Goal: Task Accomplishment & Management: Use online tool/utility

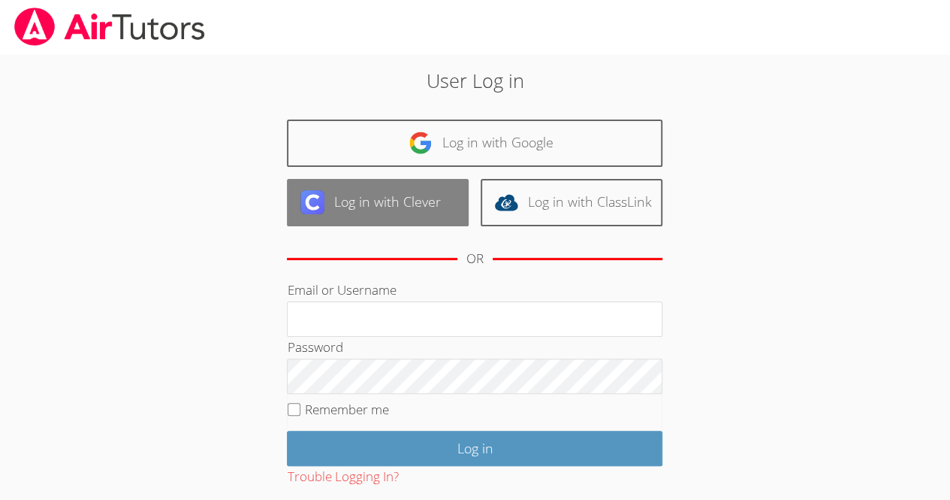
click at [400, 216] on link "Log in with Clever" at bounding box center [378, 202] width 182 height 47
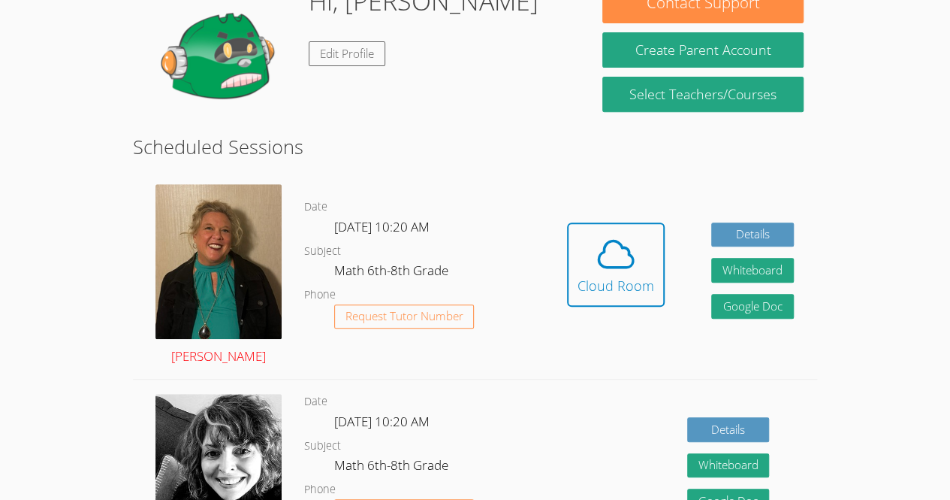
scroll to position [248, 0]
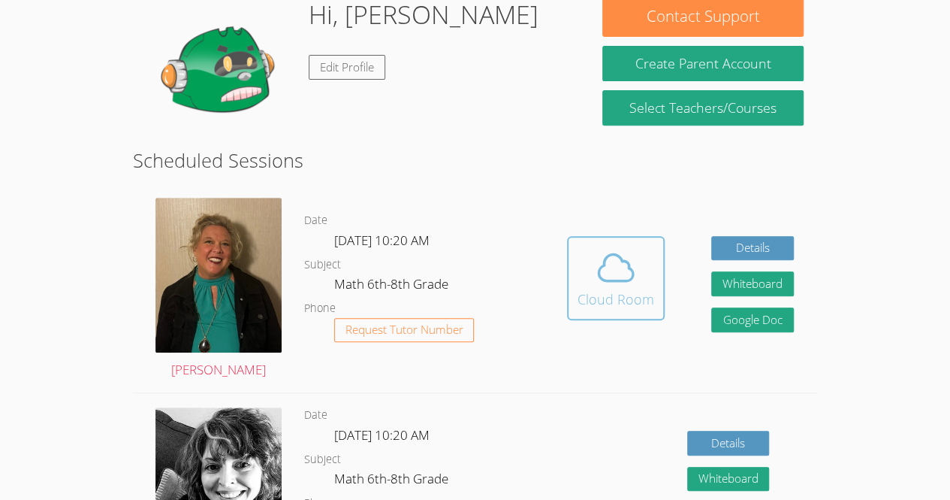
click at [604, 275] on icon at bounding box center [616, 267] width 42 height 42
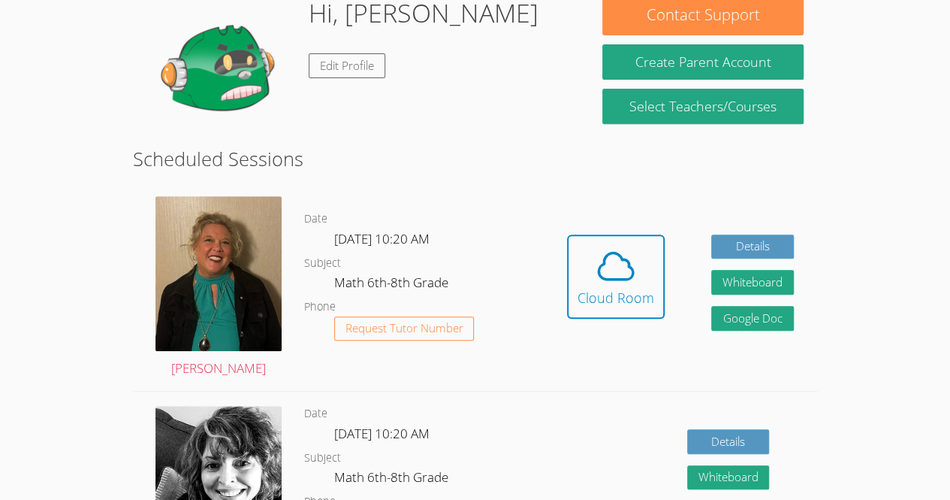
scroll to position [0, 0]
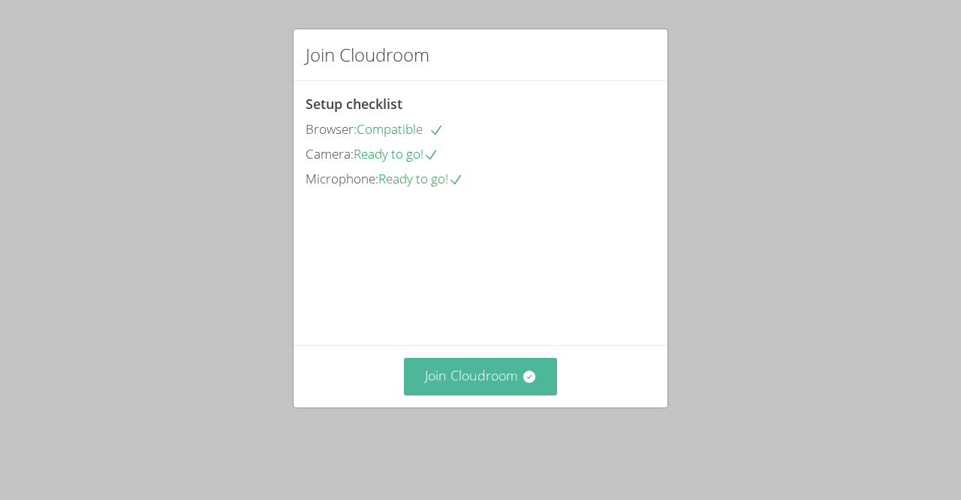
click at [452, 389] on button "Join Cloudroom" at bounding box center [481, 376] width 154 height 37
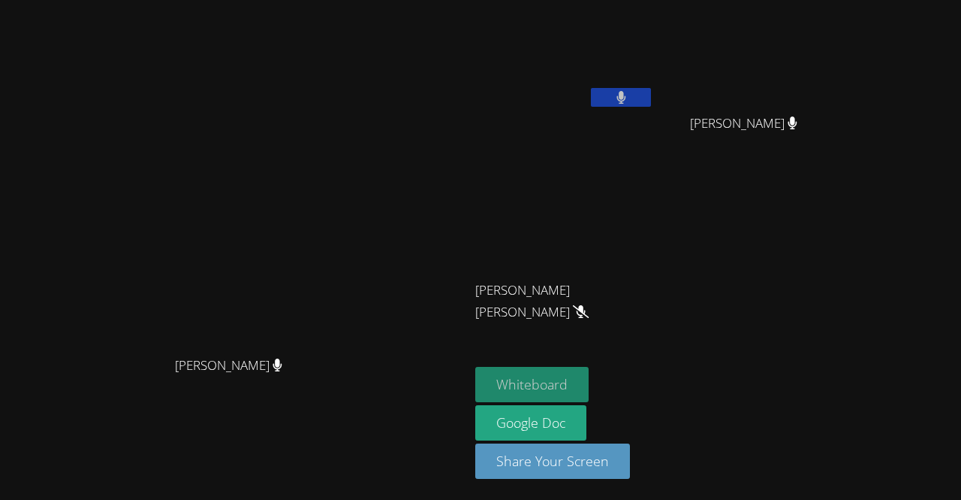
click at [589, 382] on button "Whiteboard" at bounding box center [531, 384] width 113 height 35
click at [654, 80] on video at bounding box center [564, 56] width 179 height 101
click at [626, 94] on icon at bounding box center [621, 97] width 9 height 13
